Goal: Task Accomplishment & Management: Manage account settings

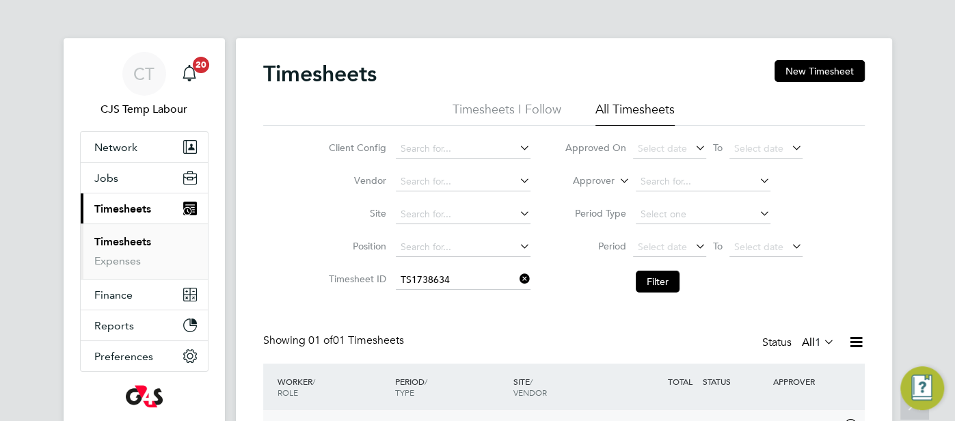
scroll to position [23, 133]
click at [115, 177] on span "Jobs" at bounding box center [106, 178] width 24 height 13
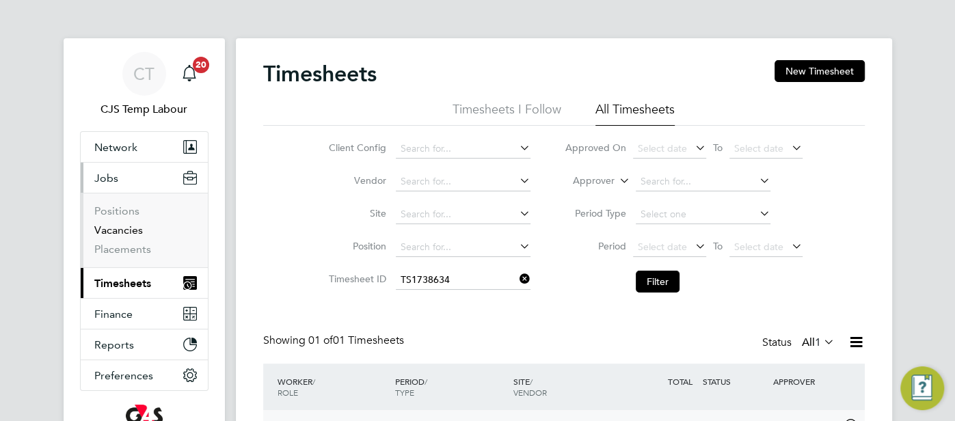
click at [131, 233] on link "Vacancies" at bounding box center [118, 230] width 49 height 13
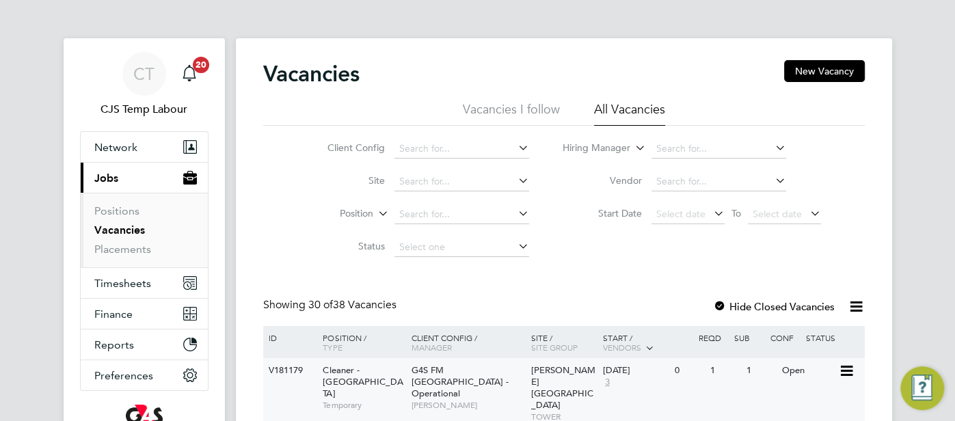
click at [644, 375] on div "26 Sep 2025" at bounding box center [635, 371] width 65 height 12
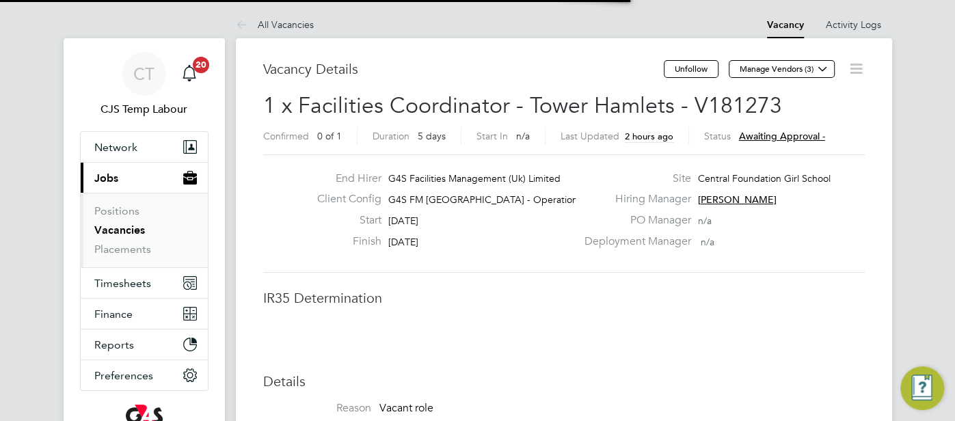
scroll to position [7, 6]
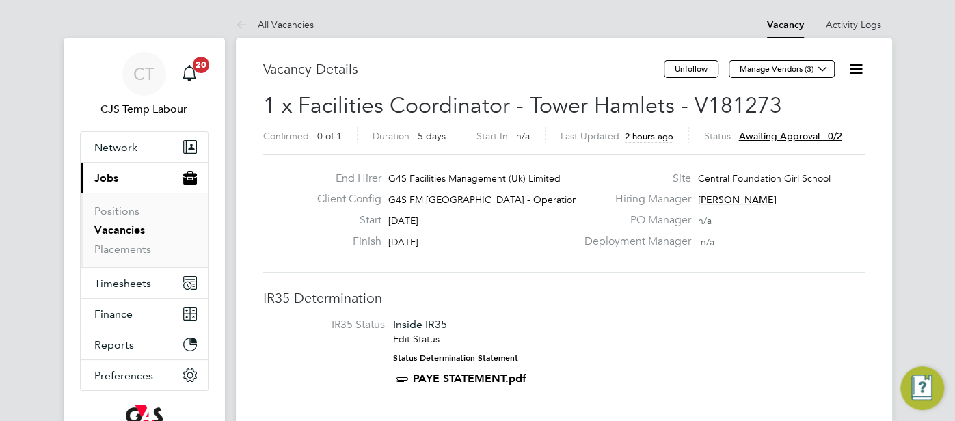
click at [856, 71] on icon at bounding box center [856, 68] width 17 height 17
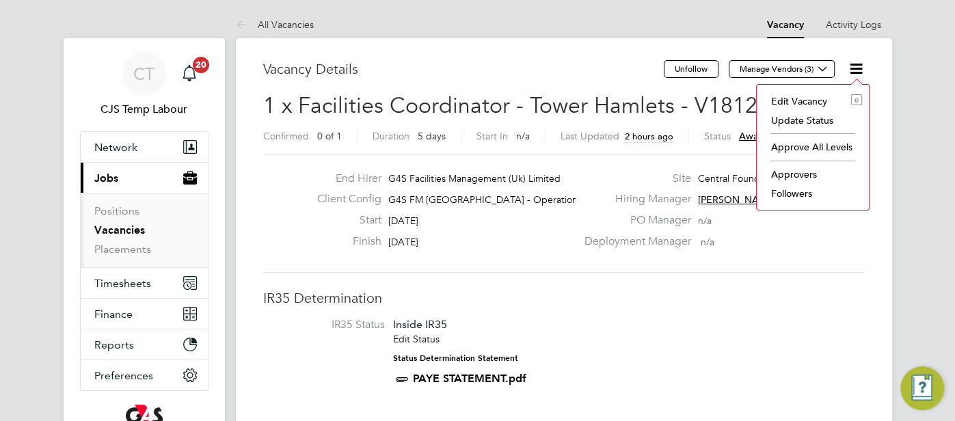
click at [815, 118] on li "Update Status" at bounding box center [813, 120] width 98 height 19
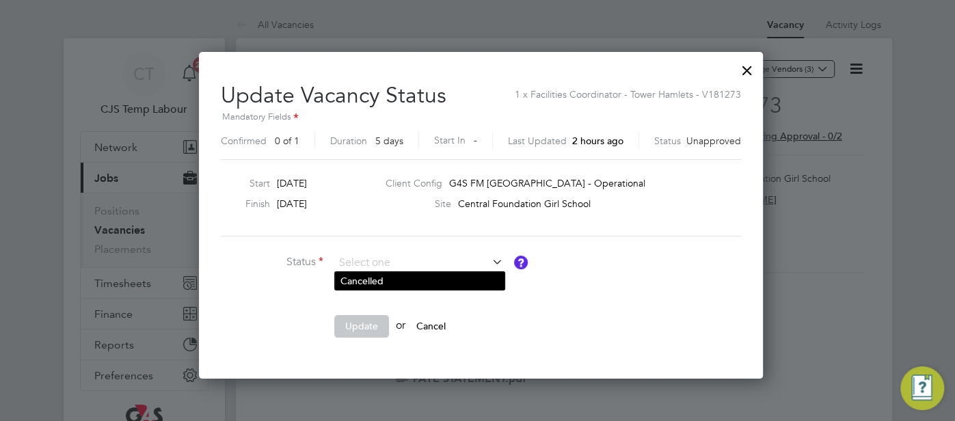
click at [411, 285] on li "Cancelled" at bounding box center [420, 281] width 170 height 18
type input "Cancelled"
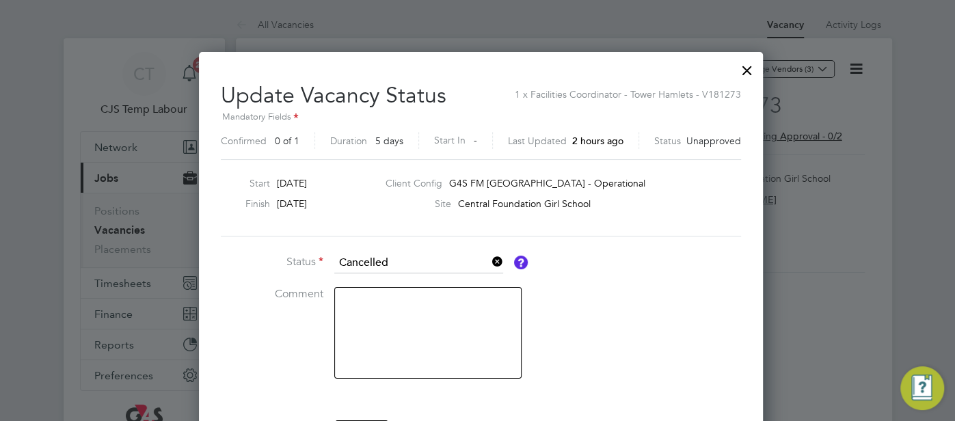
click at [380, 315] on textarea at bounding box center [427, 333] width 187 height 92
type textarea "Lindsey asked by chat to cancel this vacancy"
click at [602, 347] on li "Comment Lindsey asked by chat to cancel this vacancy" at bounding box center [426, 339] width 410 height 105
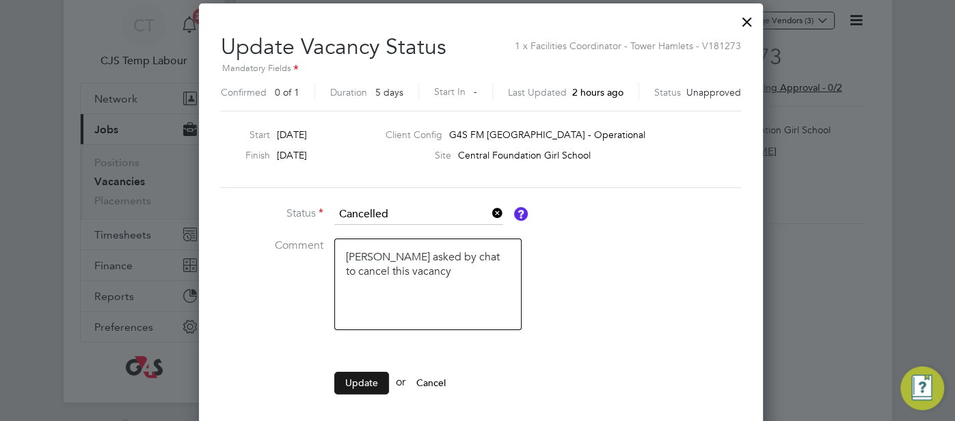
click at [358, 384] on button "Update" at bounding box center [361, 383] width 55 height 22
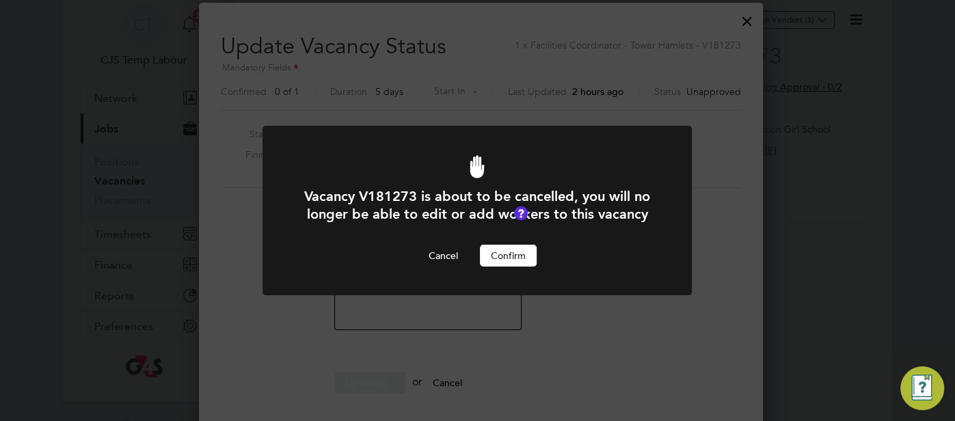
click at [491, 255] on button "Confirm" at bounding box center [508, 256] width 57 height 22
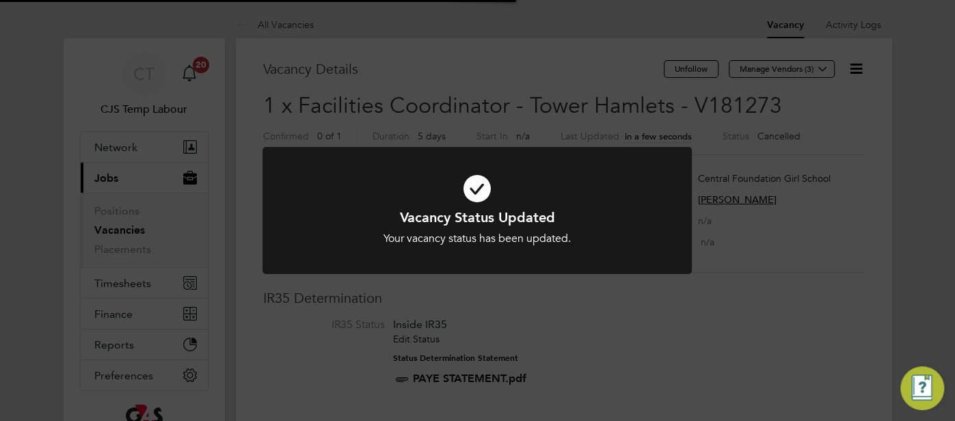
scroll to position [0, 0]
click at [477, 196] on icon at bounding box center [478, 188] width 356 height 53
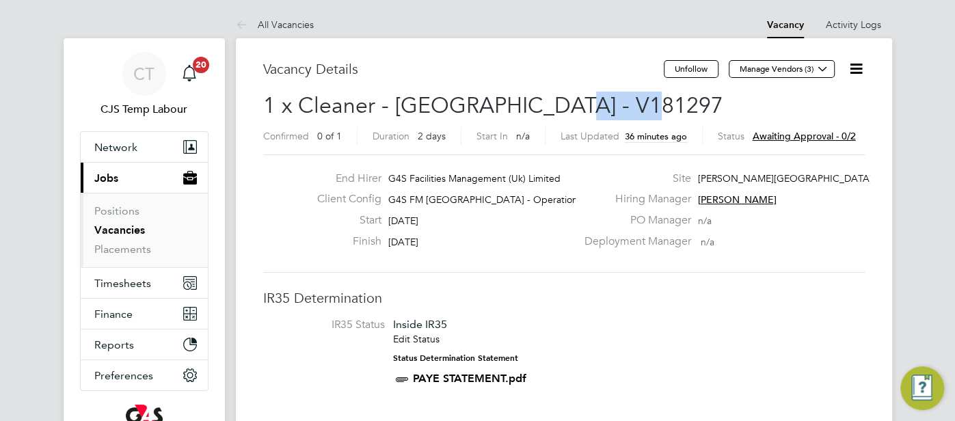
drag, startPoint x: 644, startPoint y: 106, endPoint x: 553, endPoint y: 105, distance: 90.3
click at [553, 105] on h2 "1 x Cleaner - Tower Hamlet - V181297 Confirmed 0 of 1 Duration 2 days Start In …" at bounding box center [564, 120] width 602 height 57
copy span "V181297"
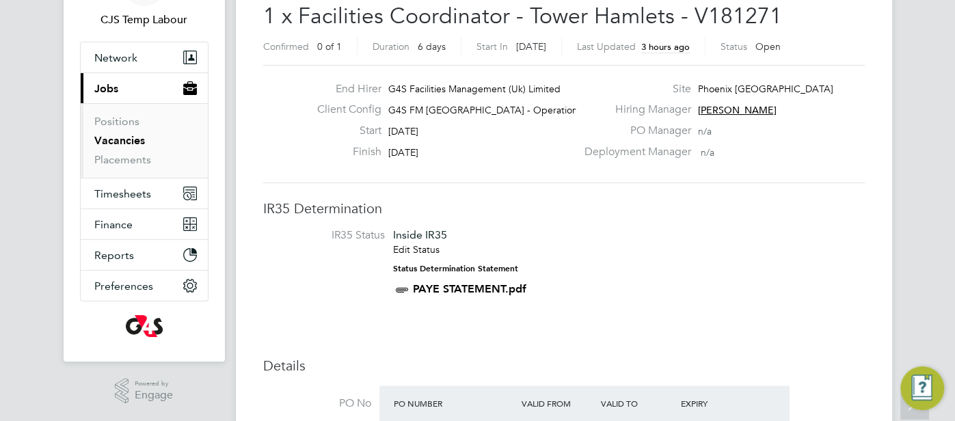
scroll to position [85, 0]
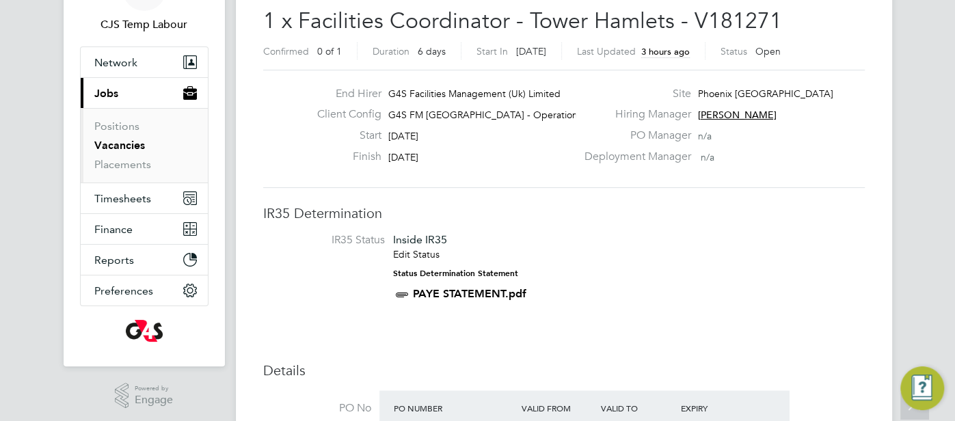
drag, startPoint x: 774, startPoint y: 16, endPoint x: 692, endPoint y: 12, distance: 81.5
click at [692, 12] on span "1 x Facilities Coordinator - Tower Hamlets - V181271" at bounding box center [522, 21] width 519 height 27
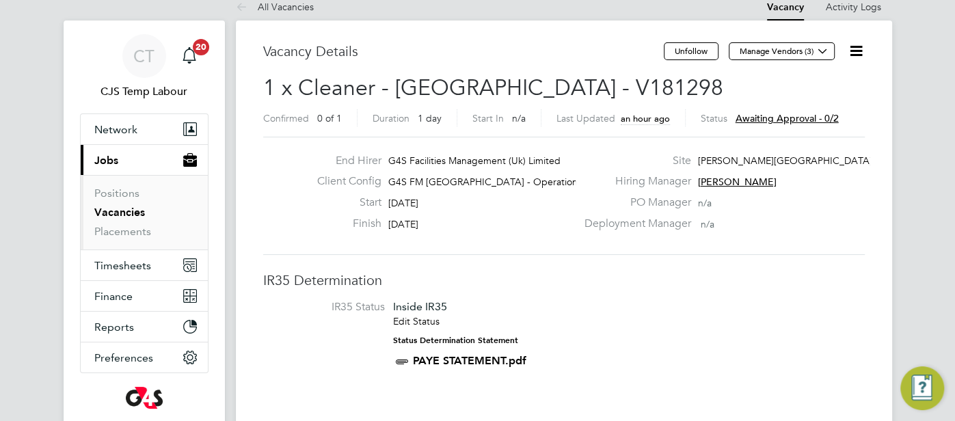
scroll to position [20, 0]
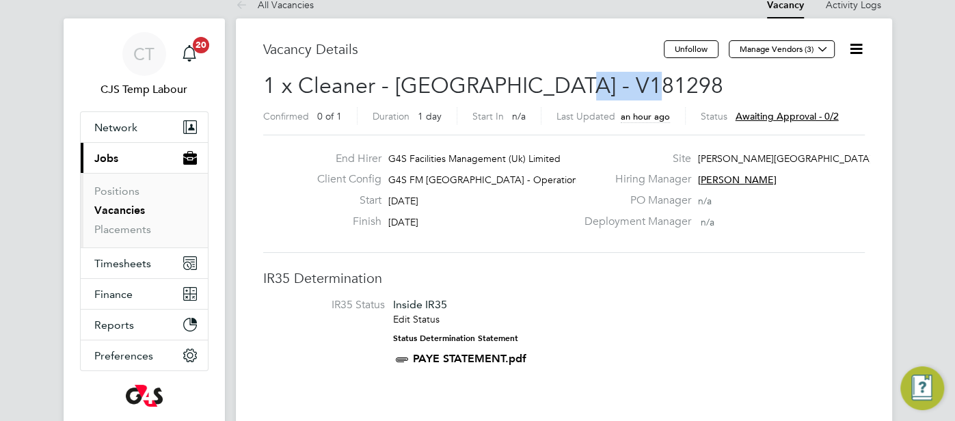
drag, startPoint x: 636, startPoint y: 90, endPoint x: 548, endPoint y: 81, distance: 88.7
click at [548, 81] on h2 "1 x Cleaner - Tower Hamlet - V181298 Confirmed 0 of 1 Duration 1 day Start In n…" at bounding box center [564, 100] width 602 height 57
copy span "V181298"
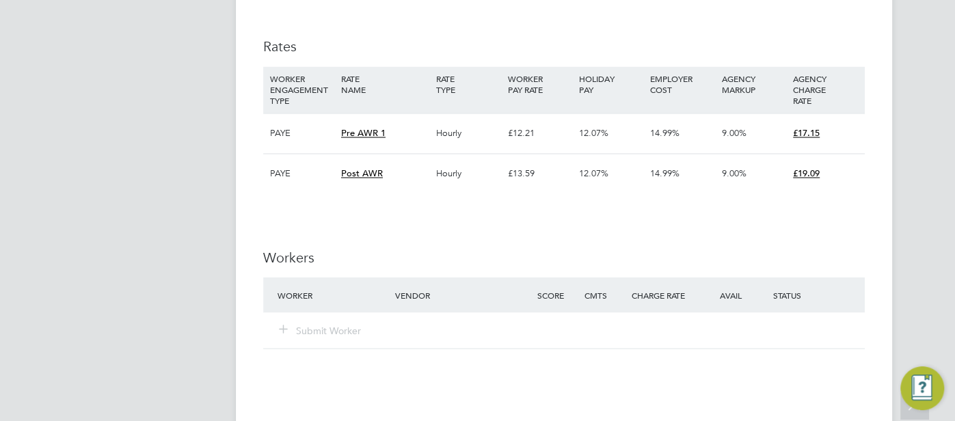
scroll to position [1980, 0]
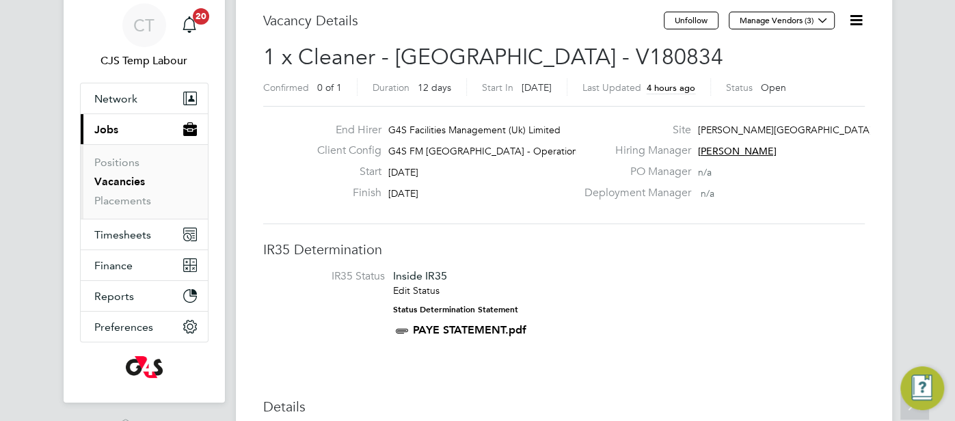
scroll to position [49, 0]
click at [130, 194] on link "Placements" at bounding box center [122, 200] width 57 height 13
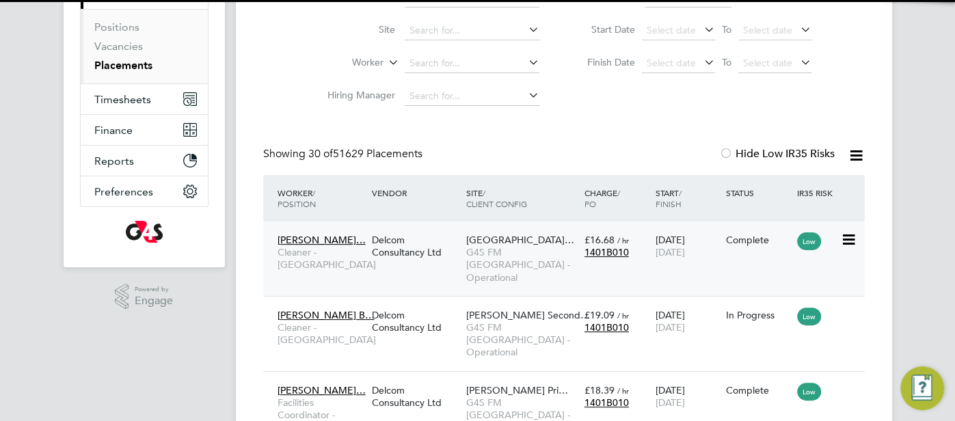
scroll to position [7, 7]
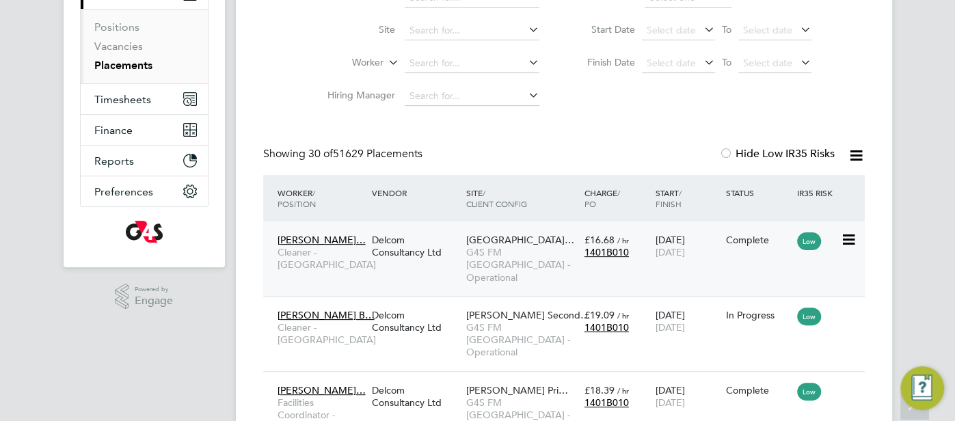
click at [536, 248] on span "G4S FM [GEOGRAPHIC_DATA] - Operational" at bounding box center [521, 265] width 111 height 38
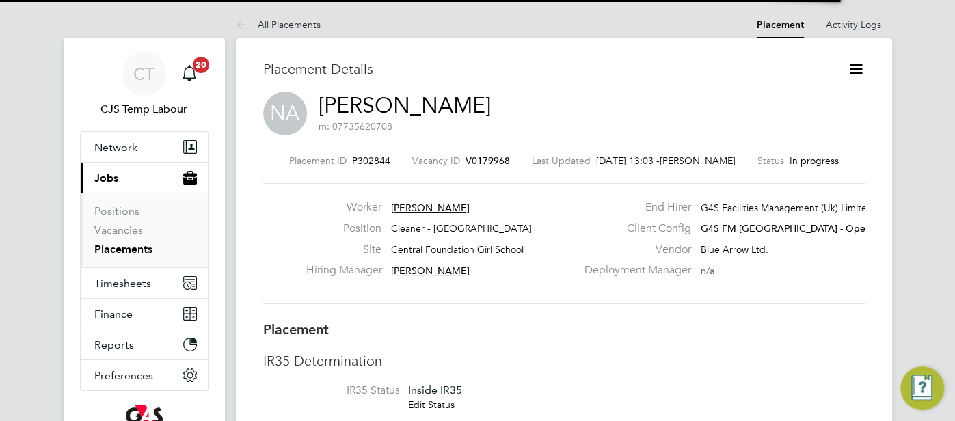
scroll to position [7, 6]
